Goal: Task Accomplishment & Management: Manage account settings

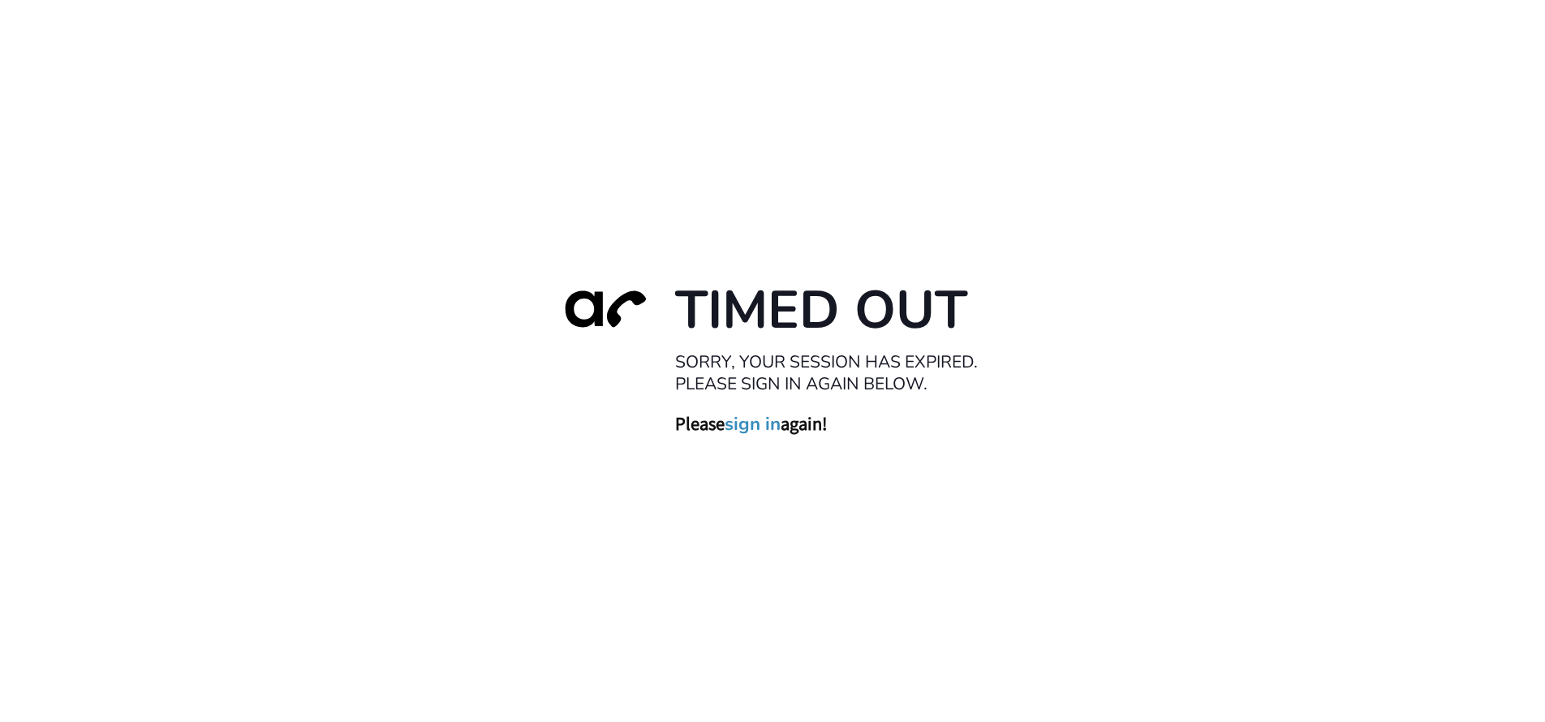
click at [762, 425] on link "sign in" at bounding box center [752, 424] width 56 height 23
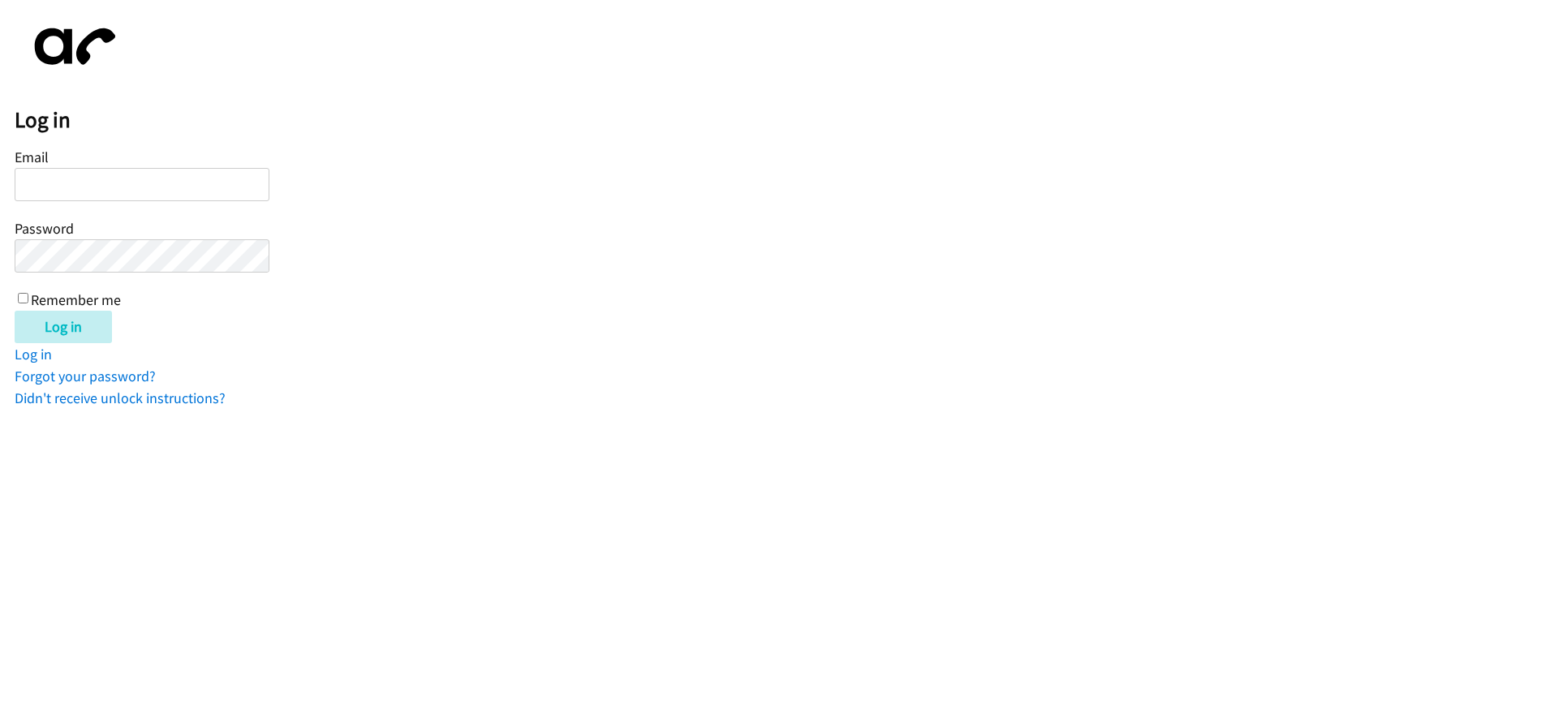
type input "[EMAIL_ADDRESS][DOMAIN_NAME]"
click at [16, 298] on div "Email twilliams@lendingpoint.com Password Remember me" at bounding box center [142, 226] width 255 height 165
click at [23, 293] on input "Remember me" at bounding box center [23, 298] width 11 height 11
checkbox input "true"
click at [41, 330] on input "Log in" at bounding box center [63, 327] width 97 height 32
